Goal: Task Accomplishment & Management: Complete application form

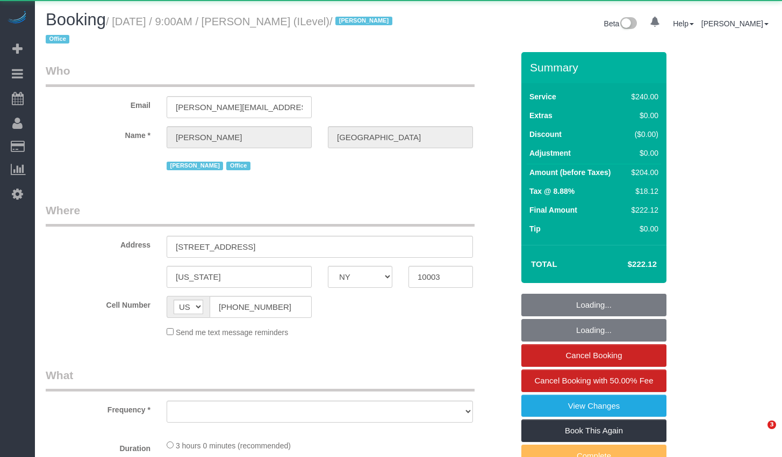
select select "NY"
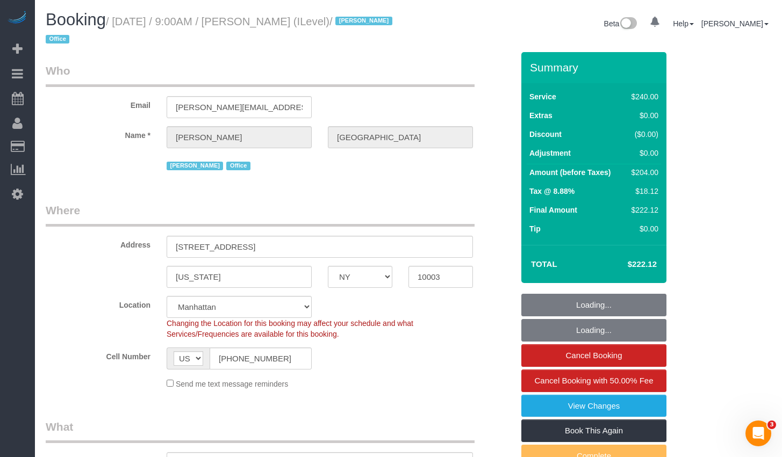
select select "object:736"
select select "string:stripe-pm_1R9qMO4VGloSiKo7t8ZmWFhA"
select select "180"
select select "spot1"
select select "number:57"
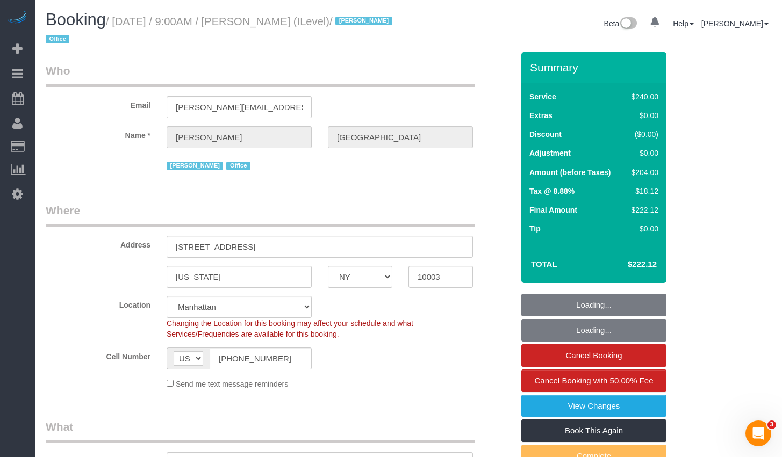
select select "number:73"
select select "number:15"
select select "number:7"
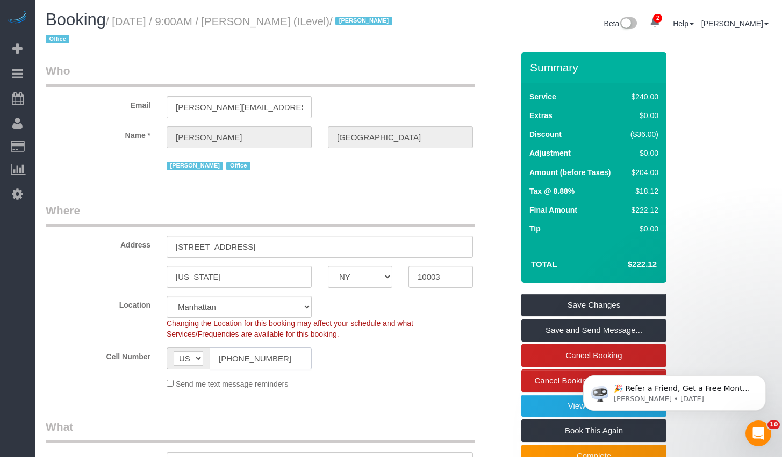
click at [269, 360] on input "[PHONE_NUMBER]" at bounding box center [261, 359] width 102 height 22
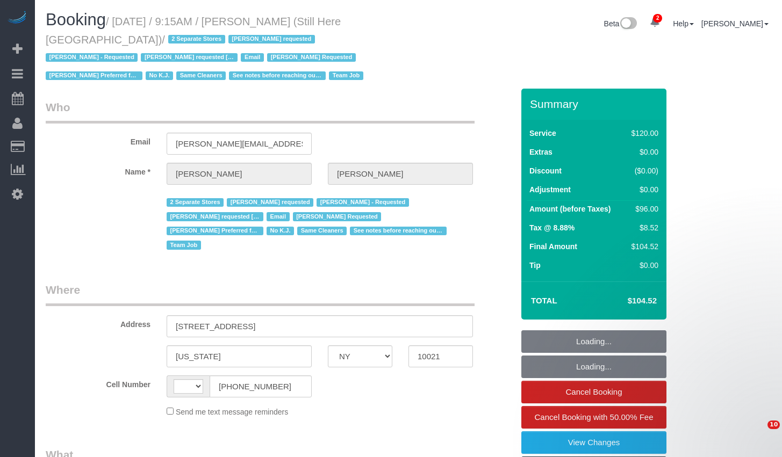
select select "NY"
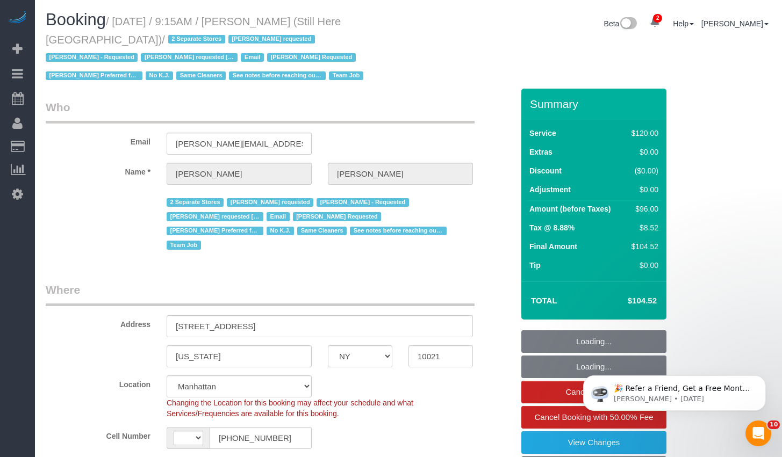
select select "string:US"
select select "object:684"
select select "string:stripe-pm_1Oyz8t4VGloSiKo71skqOF54"
select select "object:997"
select select "90"
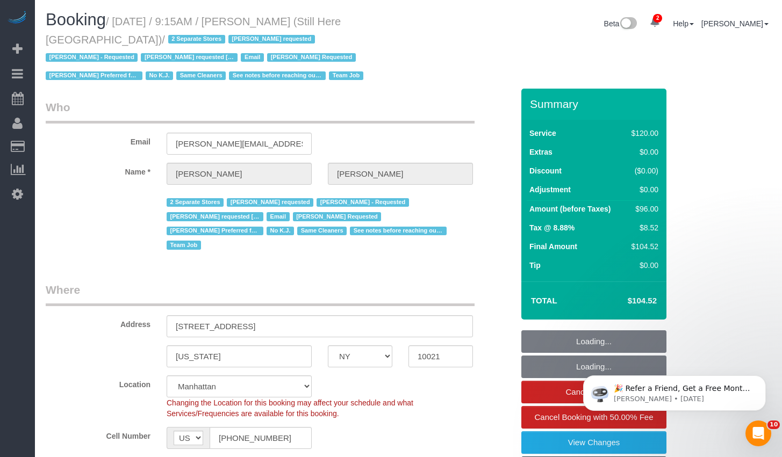
select select "number:89"
select select "number:90"
select select "number:15"
select select "number:5"
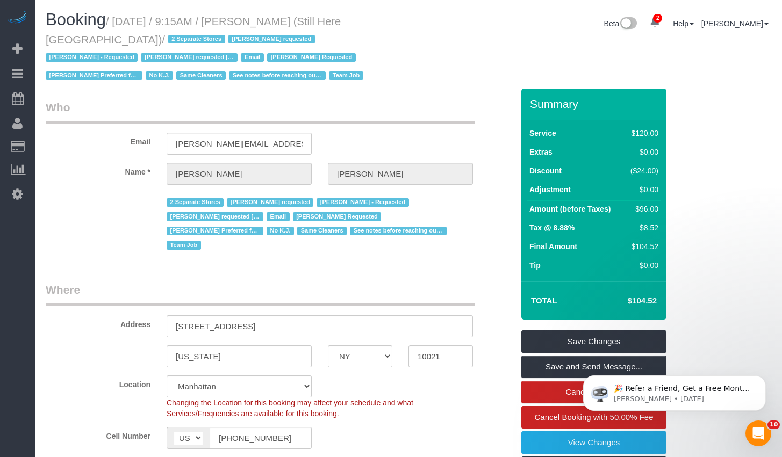
drag, startPoint x: 123, startPoint y: 21, endPoint x: 98, endPoint y: 46, distance: 35.3
click at [98, 46] on small "/ August 25, 2025 / 9:15AM / Francesca Racanelli (Still Here NYC) / 2 Separate …" at bounding box center [206, 49] width 321 height 67
copy small "August 25, 2025 / 9:15AM / Francesca Racanelli (Still Here NYC)"
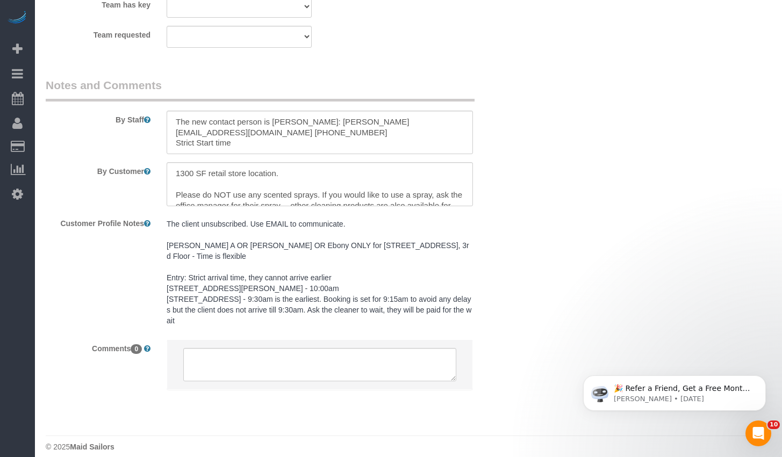
click at [225, 252] on pre "The client unsubscribed. Use EMAIL to communicate. Ana A OR Isabella OR Ebony O…" at bounding box center [320, 272] width 306 height 107
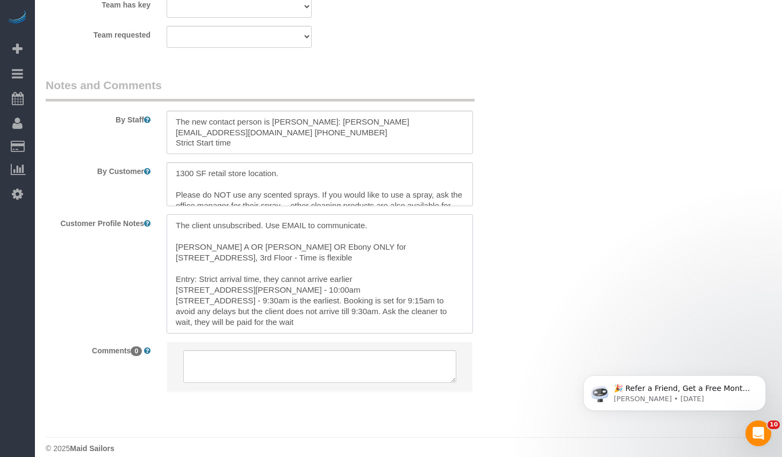
drag, startPoint x: 176, startPoint y: 299, endPoint x: 341, endPoint y: 327, distance: 167.9
click at [341, 327] on textarea "The client unsubscribed. Use EMAIL to communicate. Ana A OR Isabella OR Ebony O…" at bounding box center [320, 273] width 306 height 119
